Goal: Check status: Check status

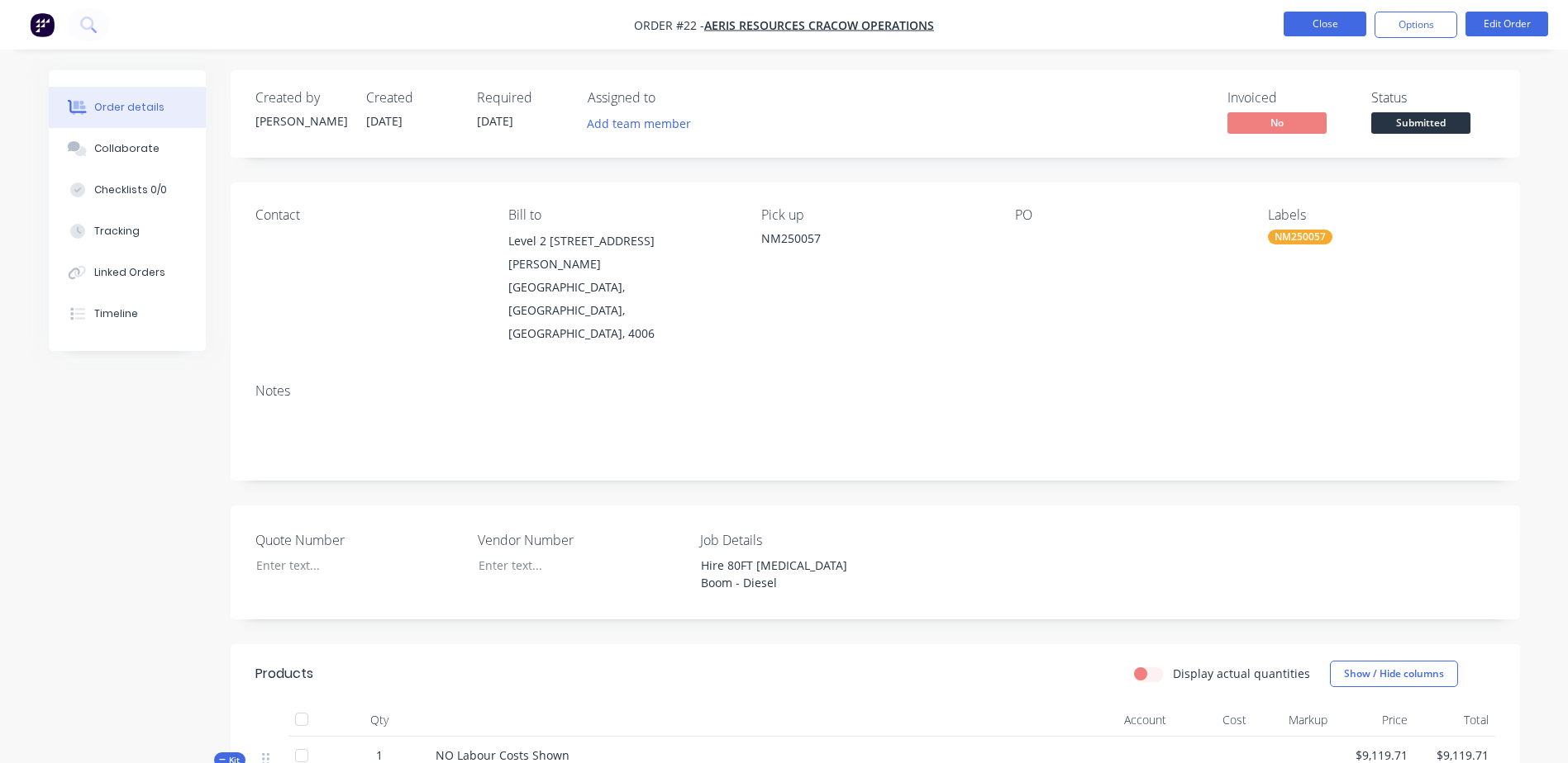
click at [1328, 27] on button "Close" at bounding box center [1325, 23] width 83 height 25
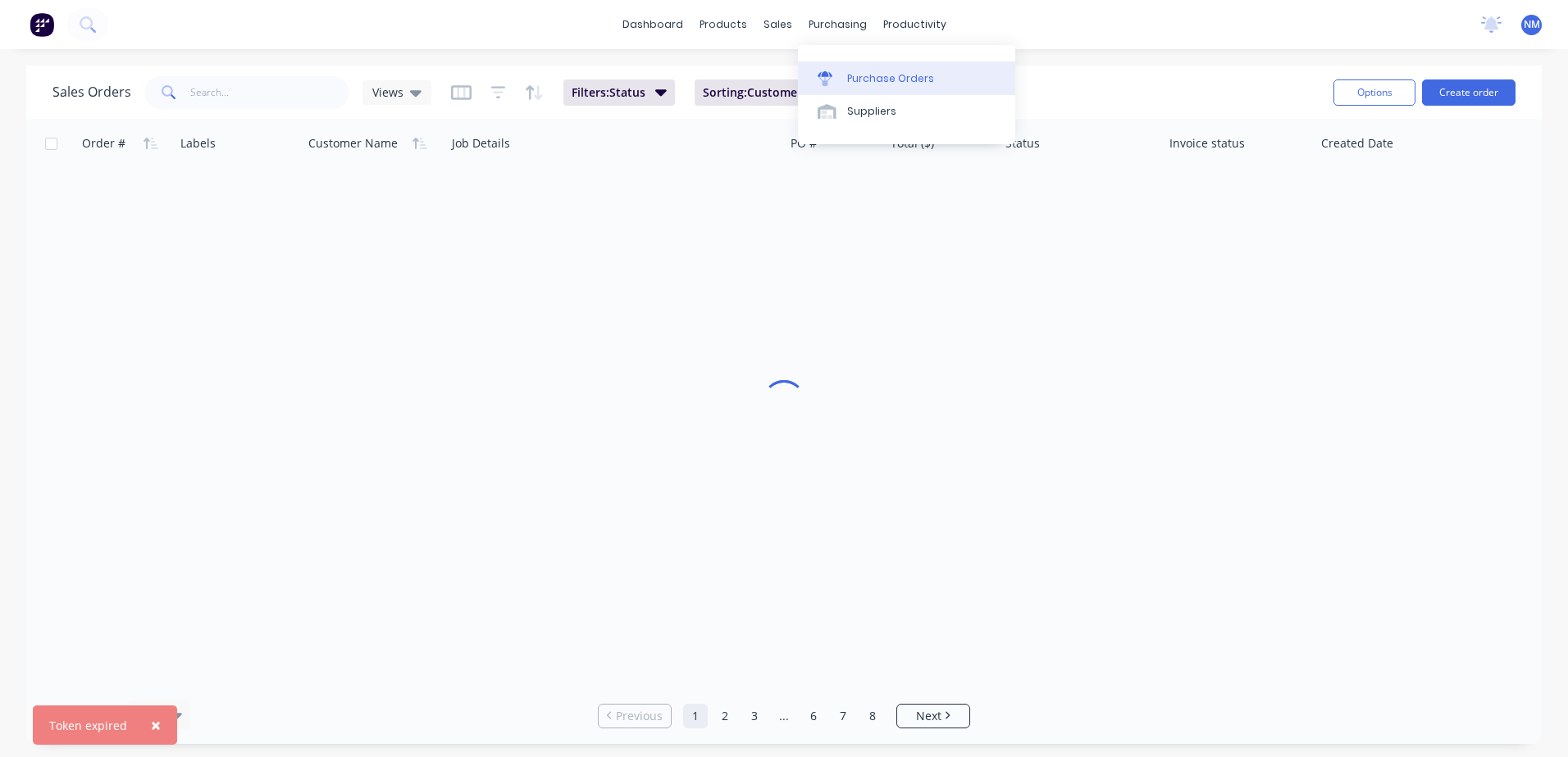
click at [880, 81] on div "Purchase Orders" at bounding box center [891, 78] width 87 height 15
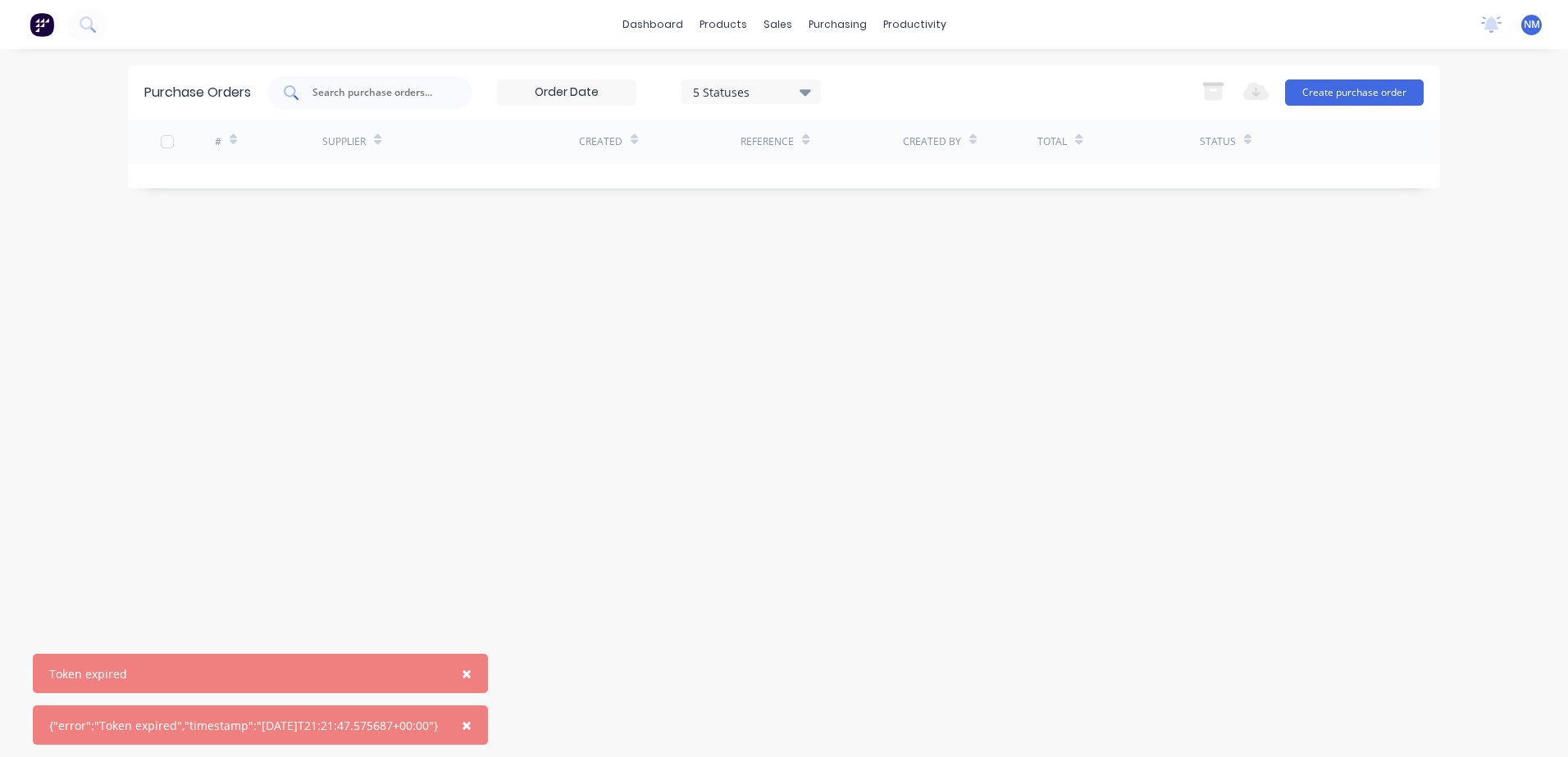
click at [351, 96] on input "text" at bounding box center [379, 92] width 136 height 16
click at [487, 668] on button "×" at bounding box center [467, 673] width 43 height 39
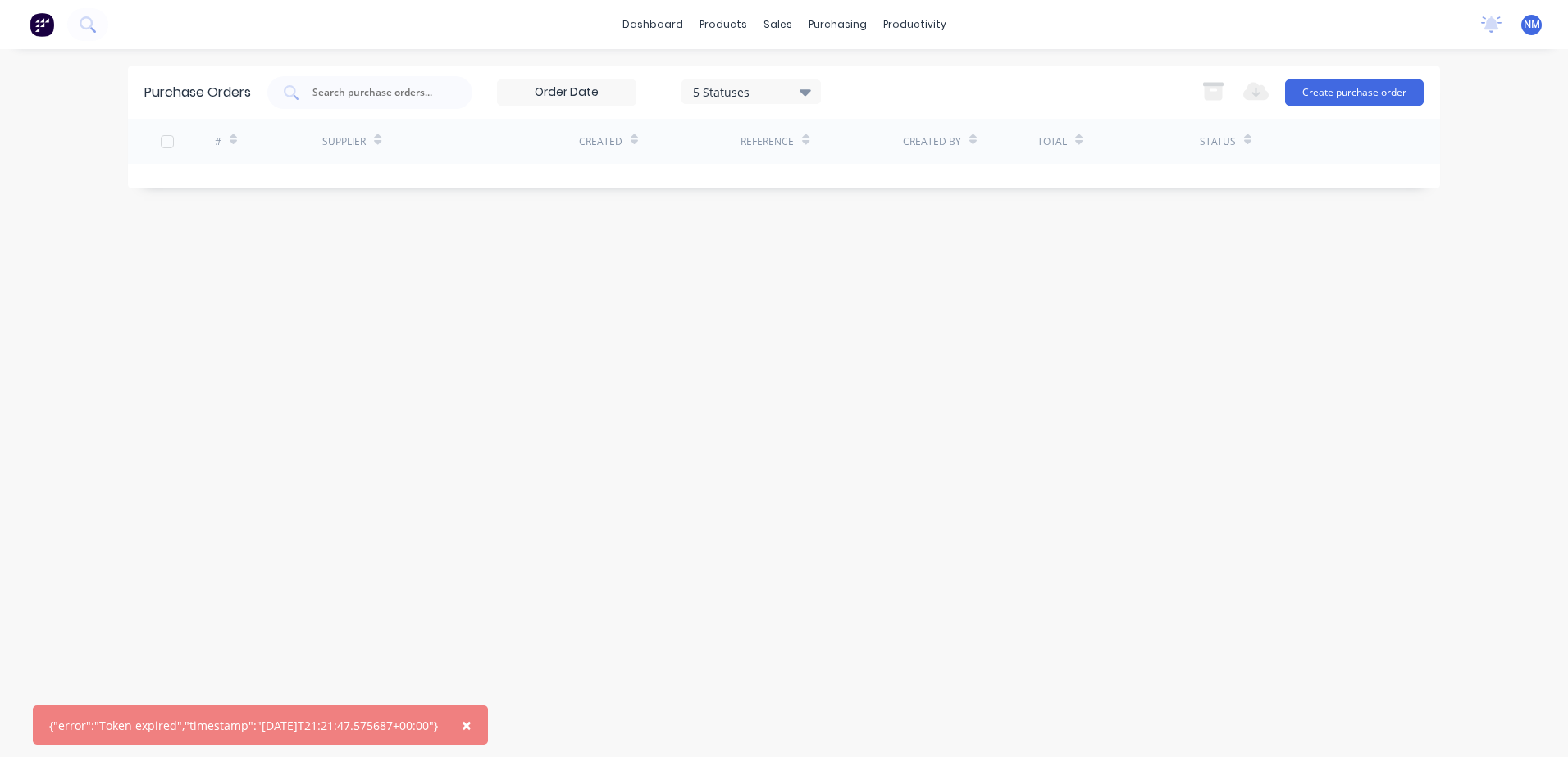
click at [472, 724] on span "×" at bounding box center [467, 725] width 10 height 23
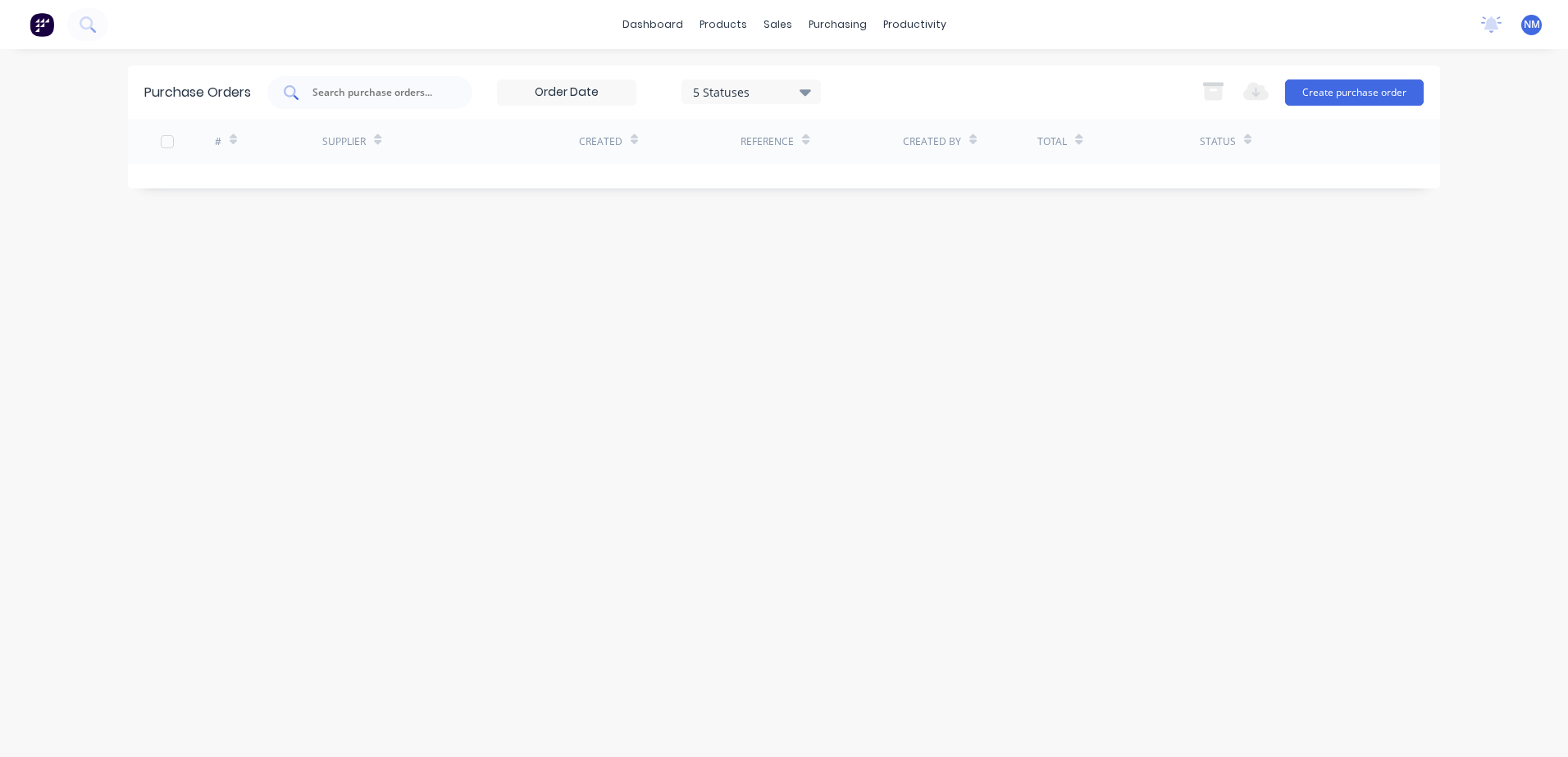
click at [345, 91] on input "text" at bounding box center [379, 92] width 136 height 16
type input "277"
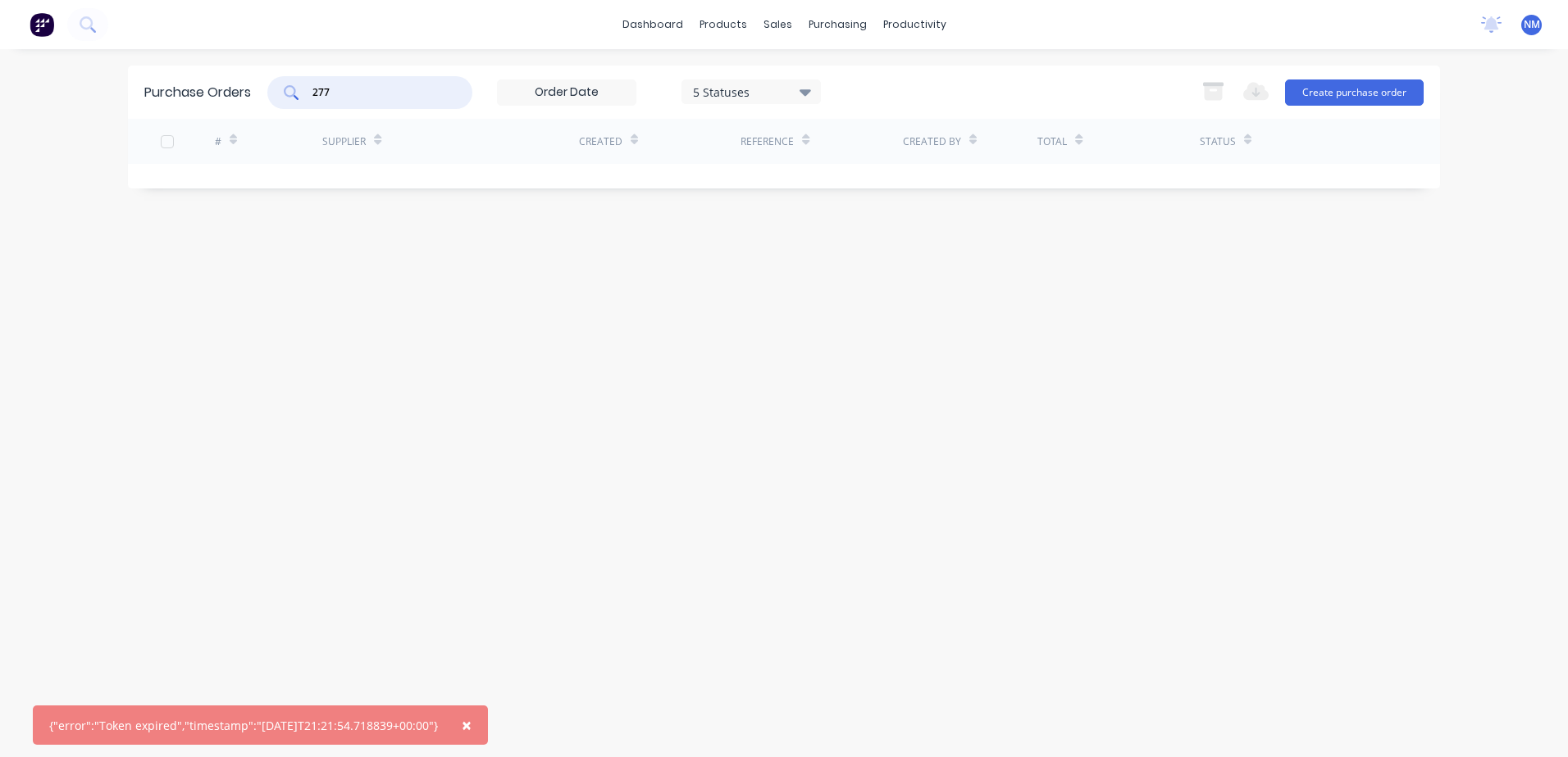
click at [472, 725] on span "×" at bounding box center [467, 725] width 10 height 23
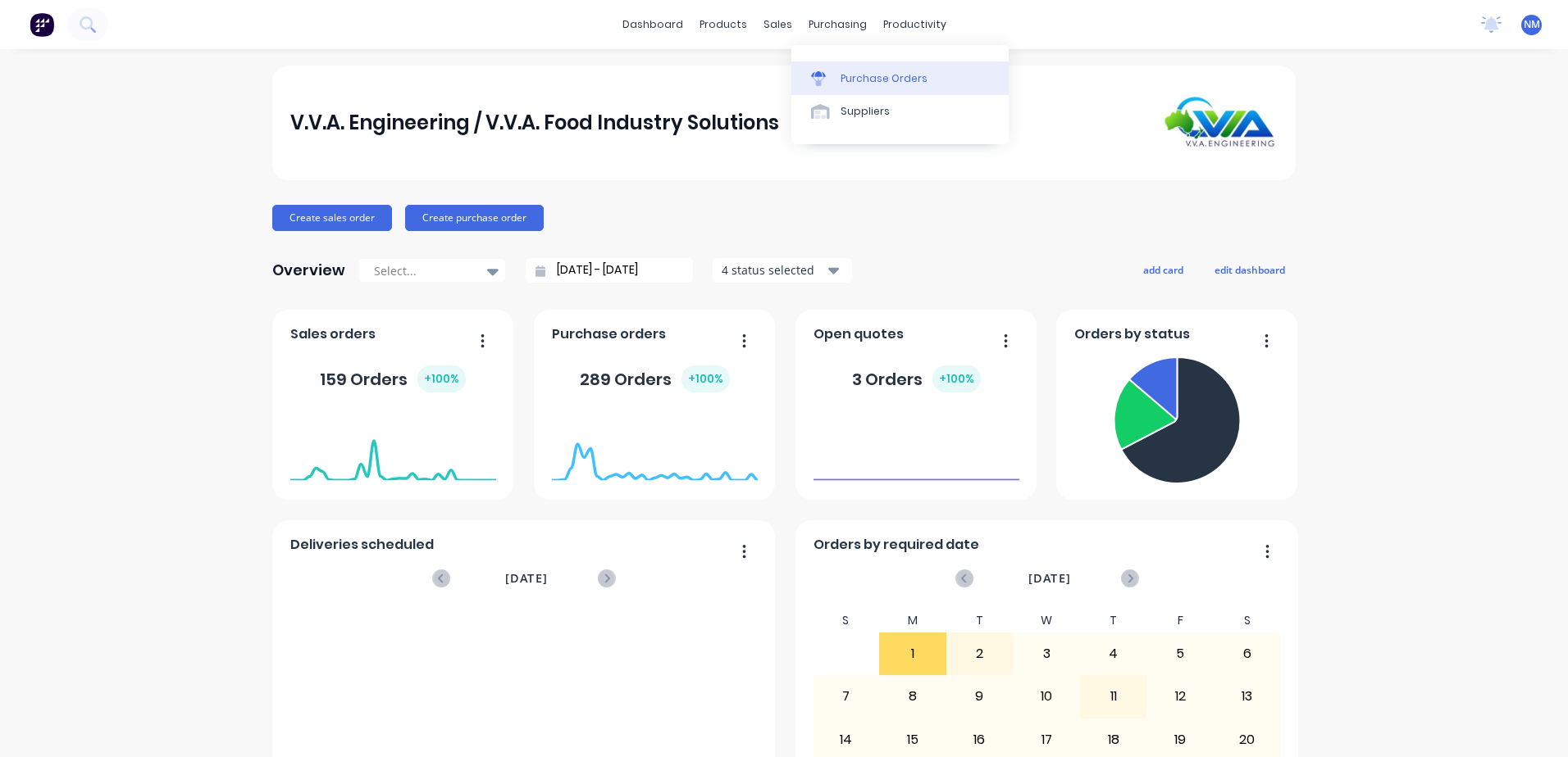
click at [872, 76] on div "Purchase Orders" at bounding box center [884, 78] width 87 height 15
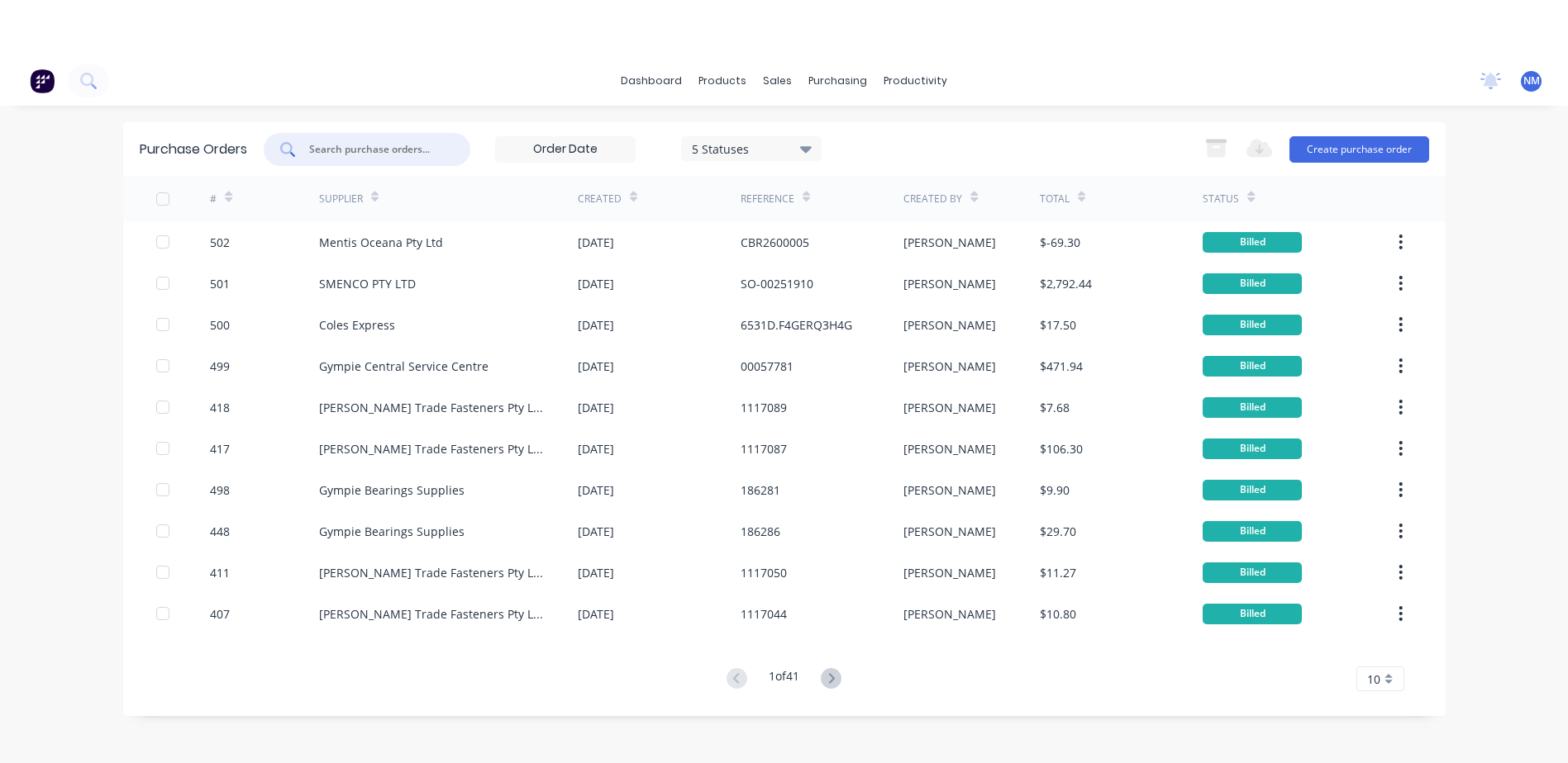
click at [371, 91] on div "dashboard products sales purchasing productivity dashboard products Product Cat…" at bounding box center [784, 437] width 1568 height 763
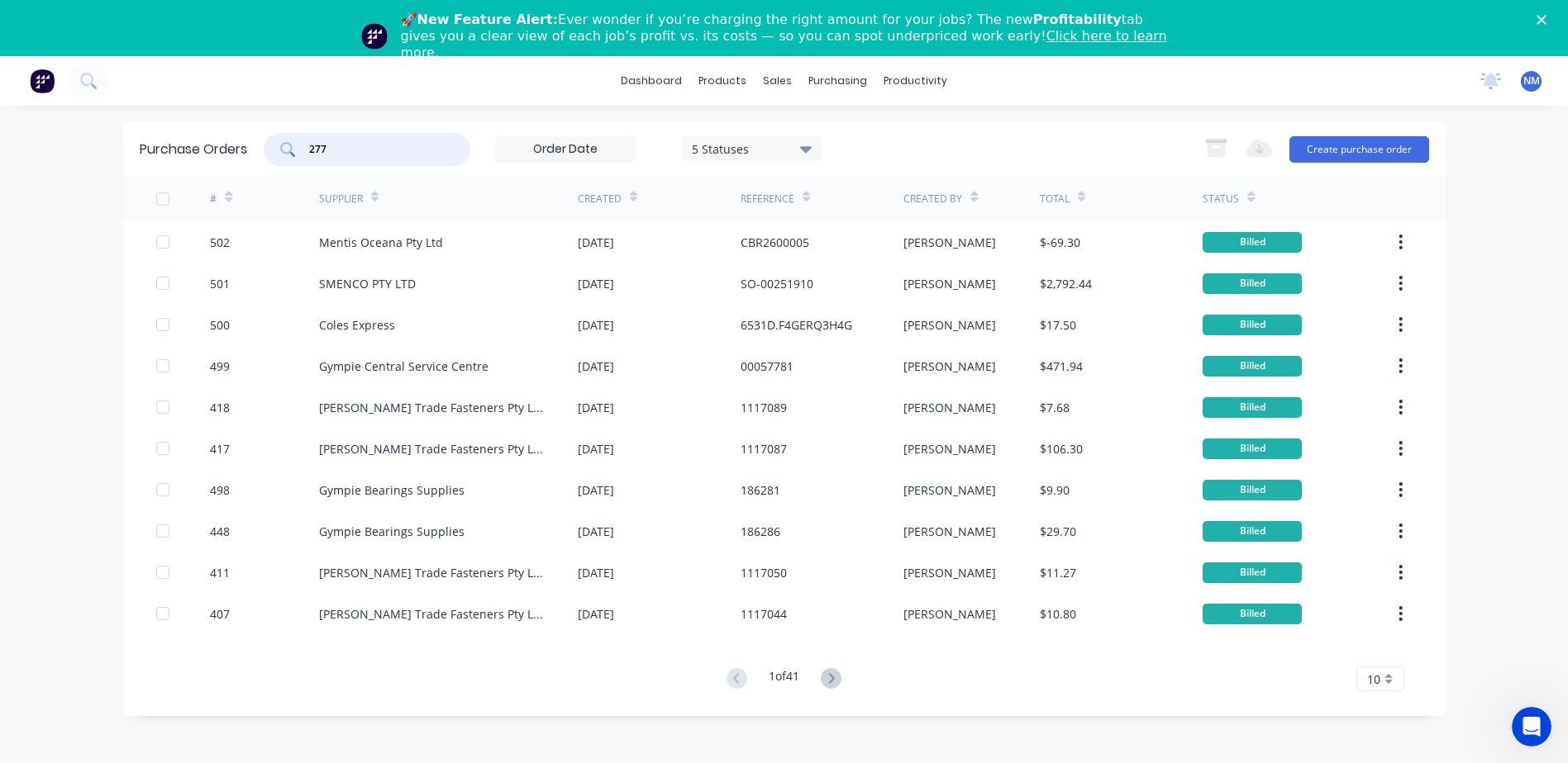
type input "277"
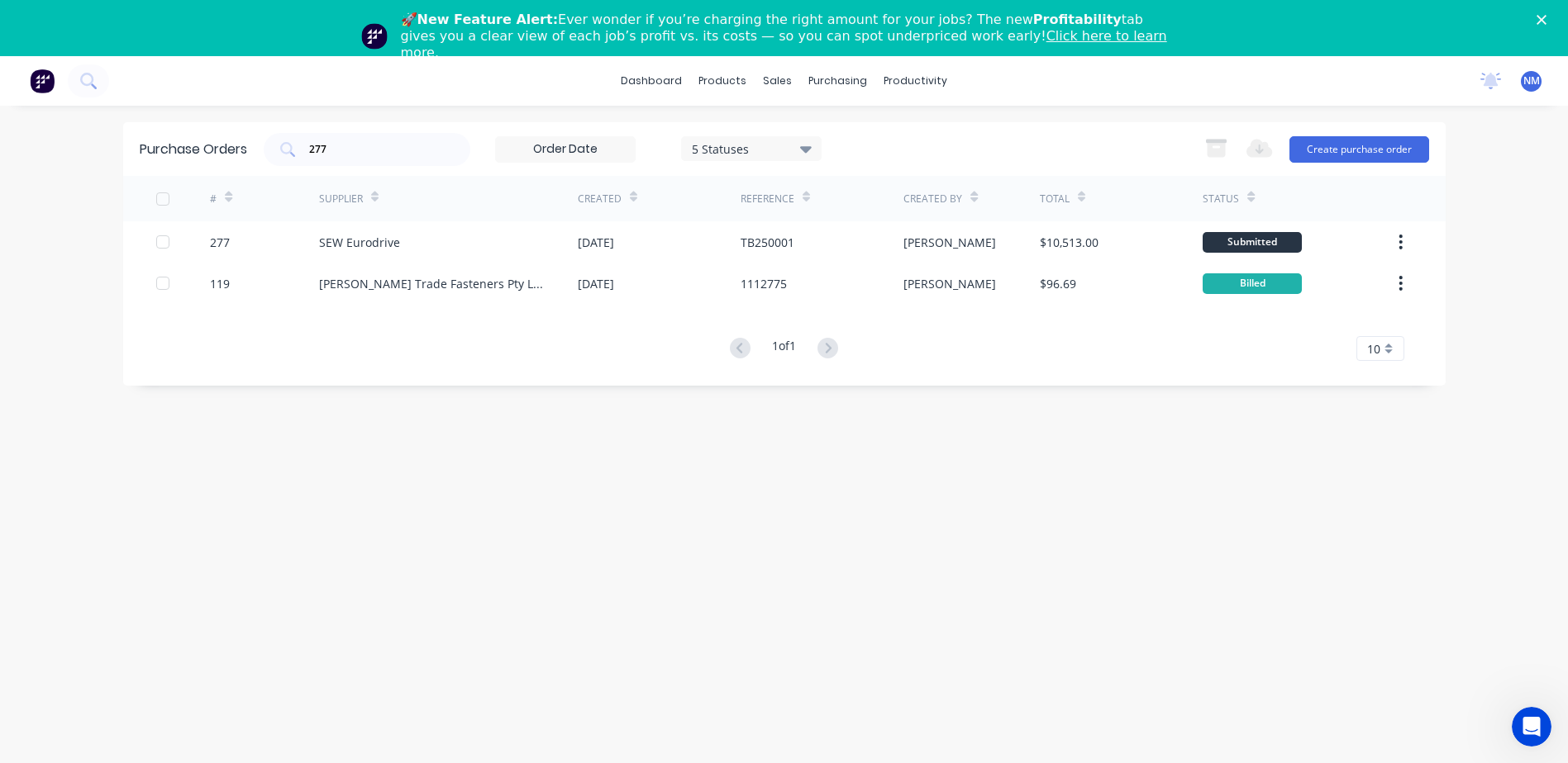
click at [1546, 18] on polygon "Close" at bounding box center [1541, 20] width 10 height 10
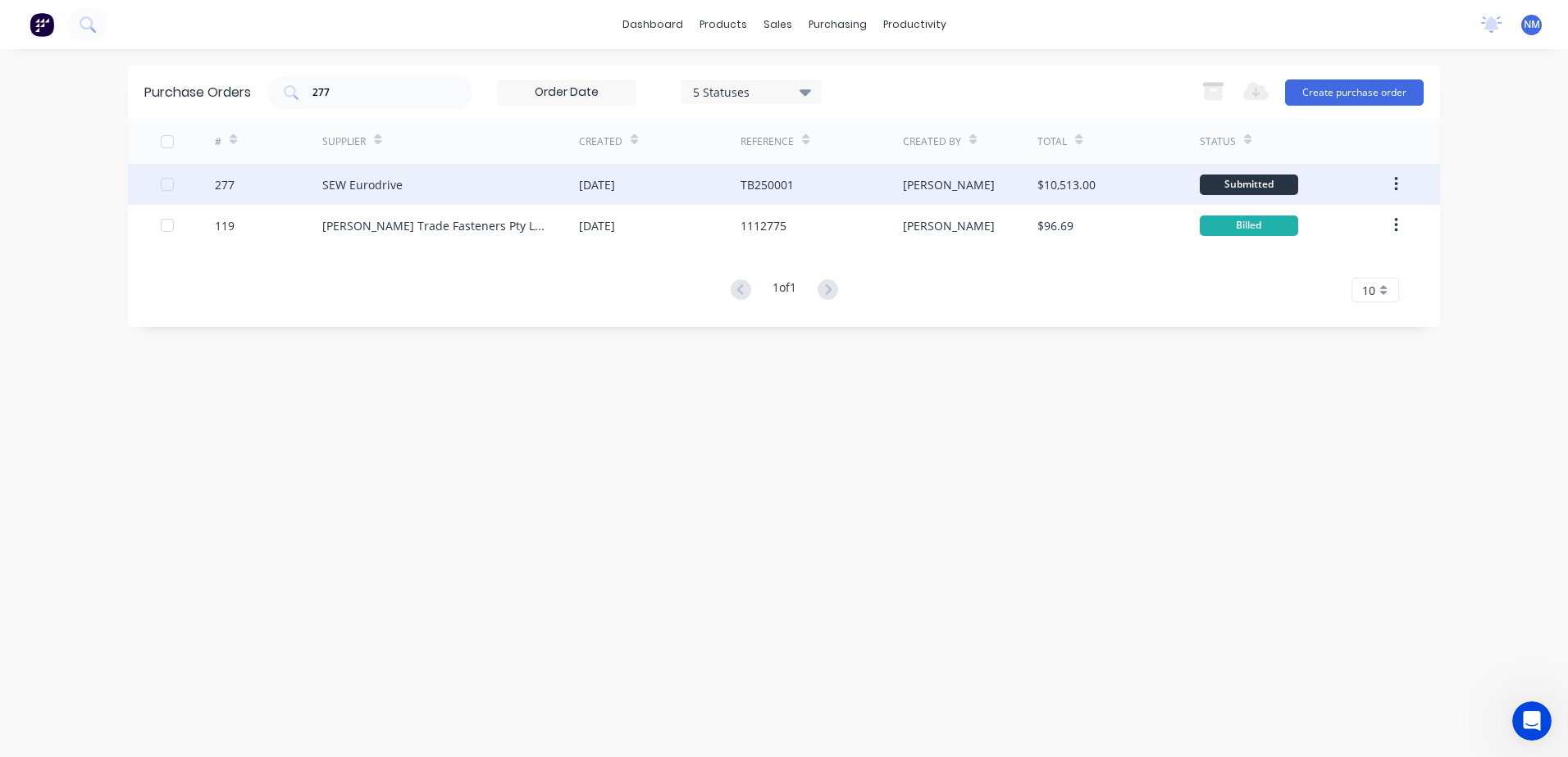
click at [853, 178] on div "TB250001" at bounding box center [821, 185] width 162 height 41
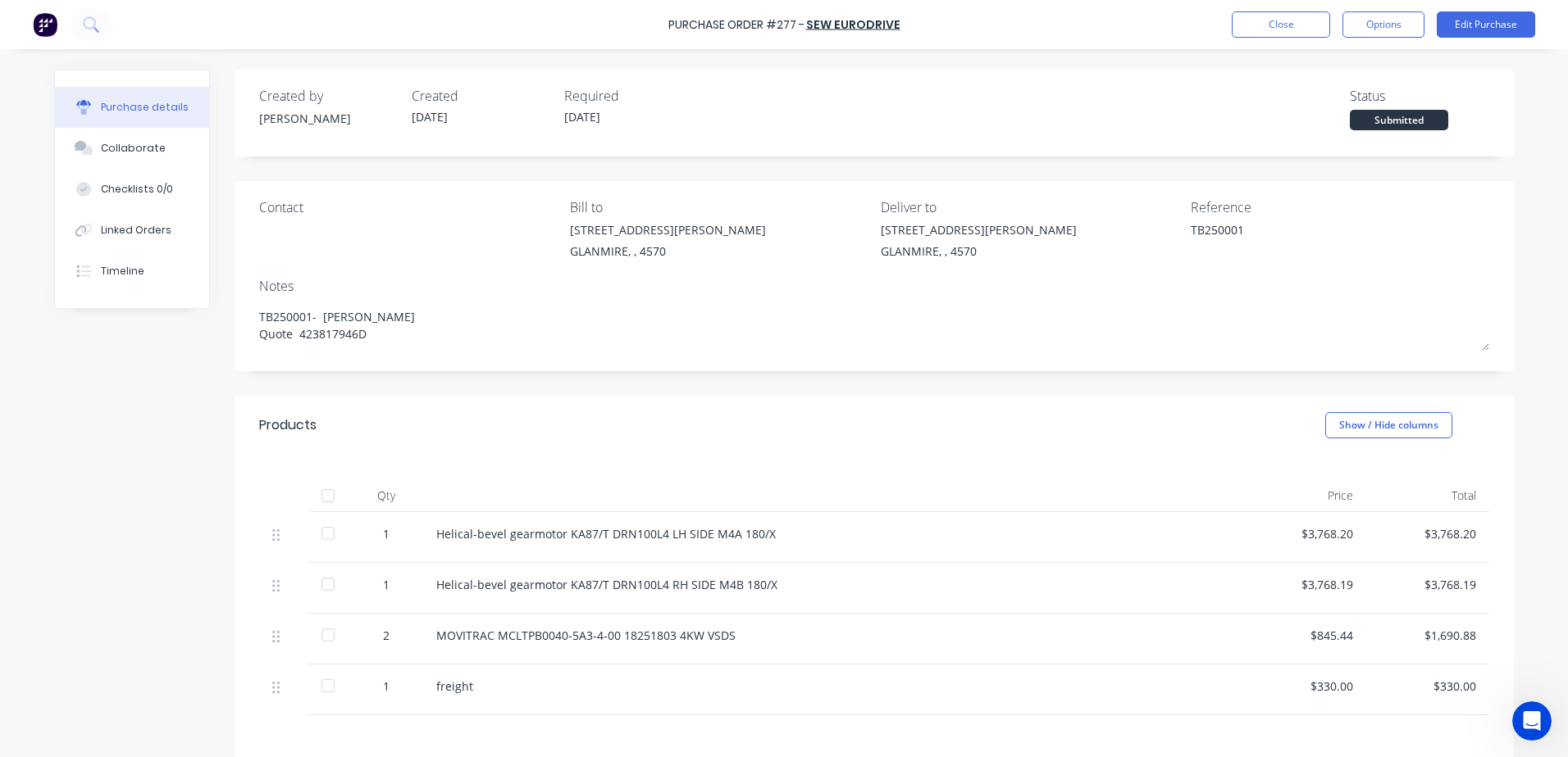
type textarea "x"
